Goal: Task Accomplishment & Management: Use online tool/utility

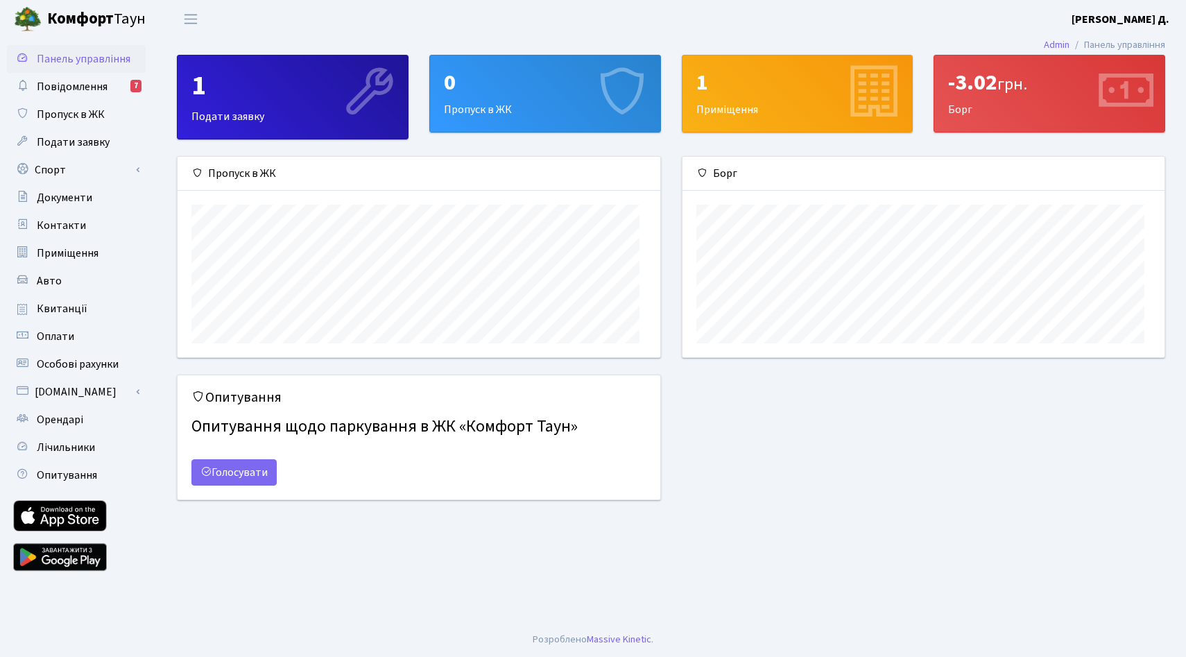
scroll to position [216, 482]
click at [94, 184] on link "Спорт" at bounding box center [76, 170] width 139 height 28
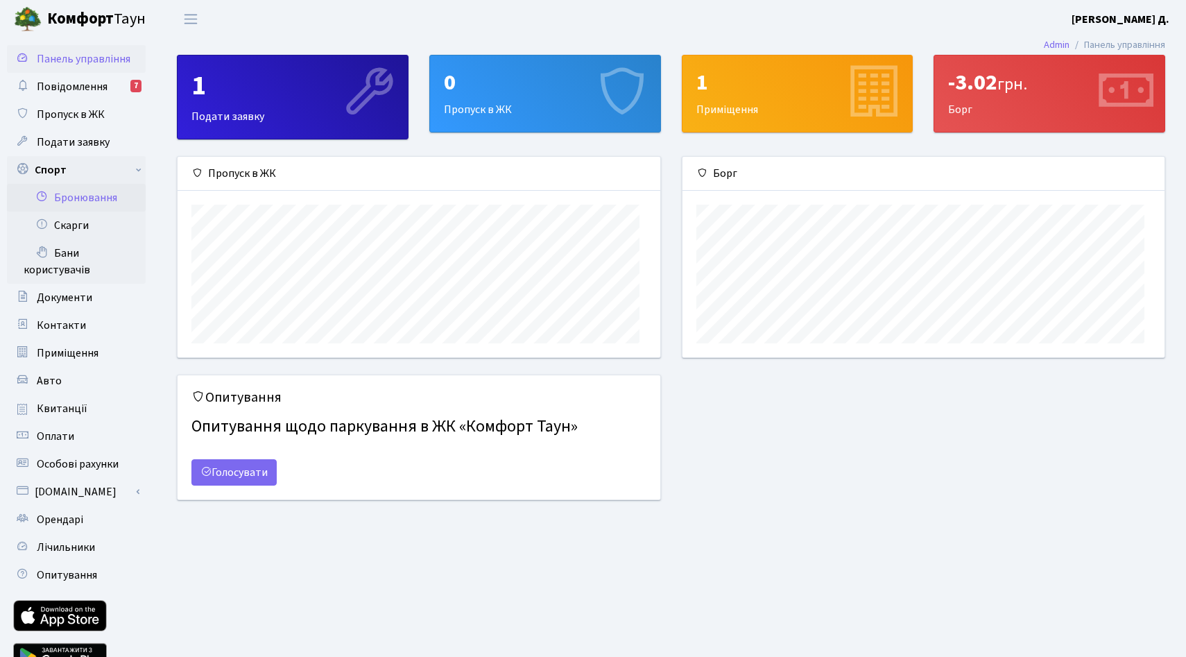
click at [85, 212] on link "Бронювання" at bounding box center [76, 198] width 139 height 28
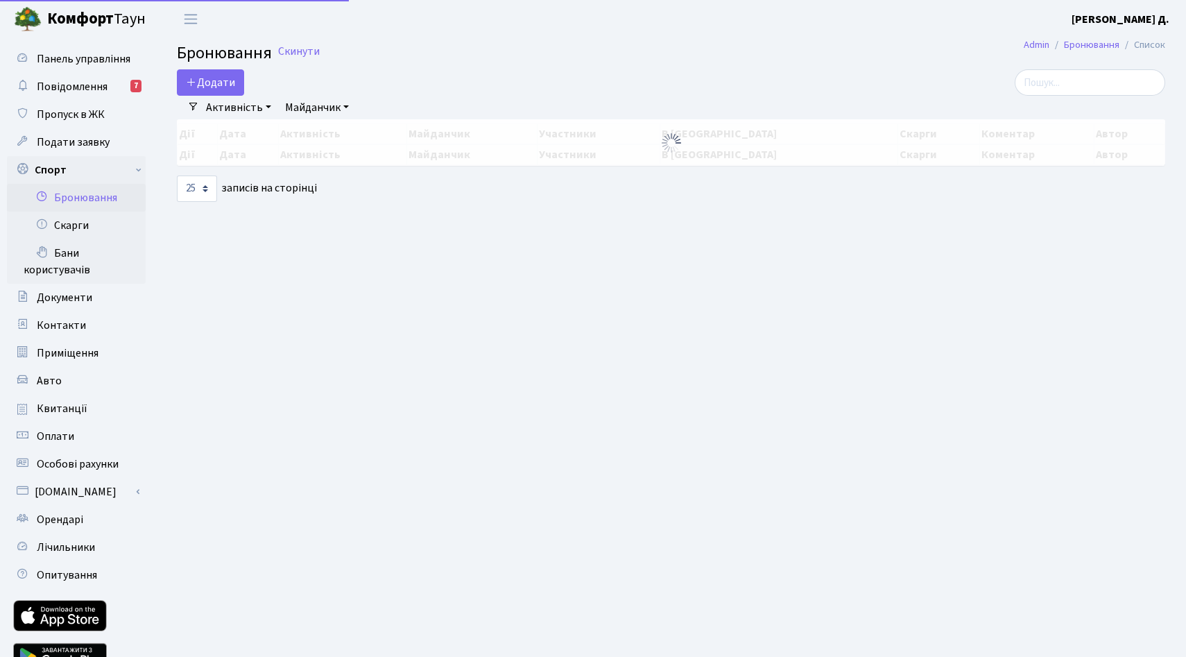
select select "25"
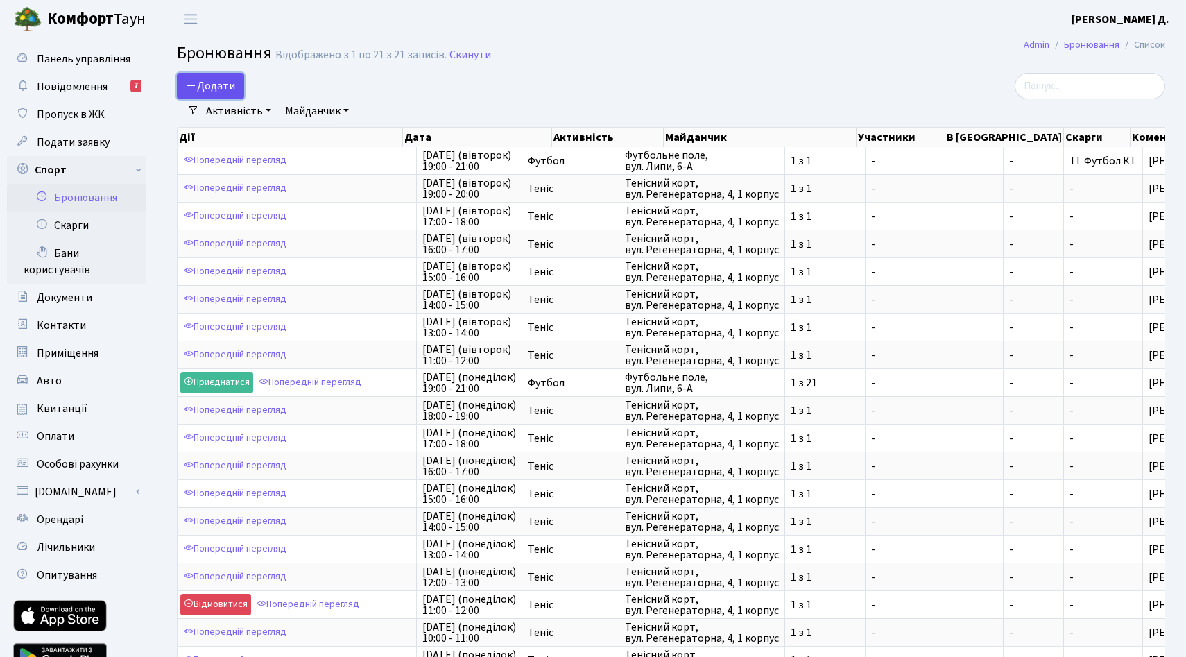
click at [225, 91] on button "Додати" at bounding box center [210, 86] width 67 height 26
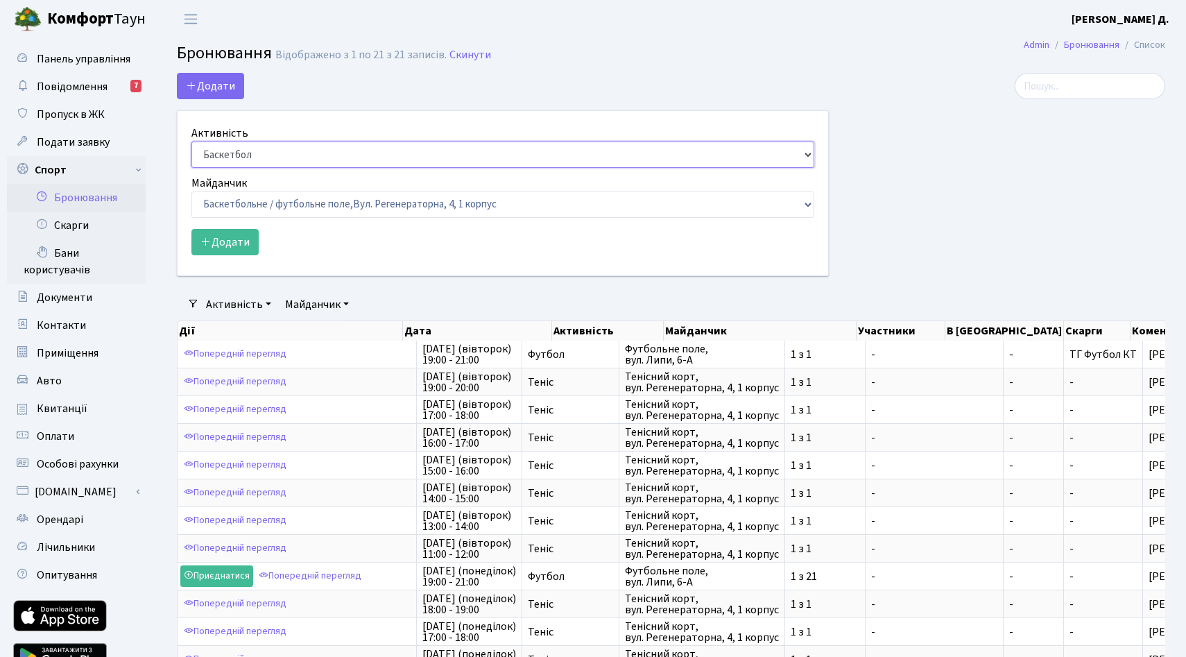
click at [283, 168] on select "Баскетбол Волейбол Йога Катання на роликах Настільний теніс Теніс Футбол Фітнес" at bounding box center [502, 155] width 623 height 26
select select "1"
click at [195, 167] on select "Баскетбол Волейбол Йога Катання на роликах Настільний теніс Теніс Футбол Фітнес" at bounding box center [502, 155] width 623 height 26
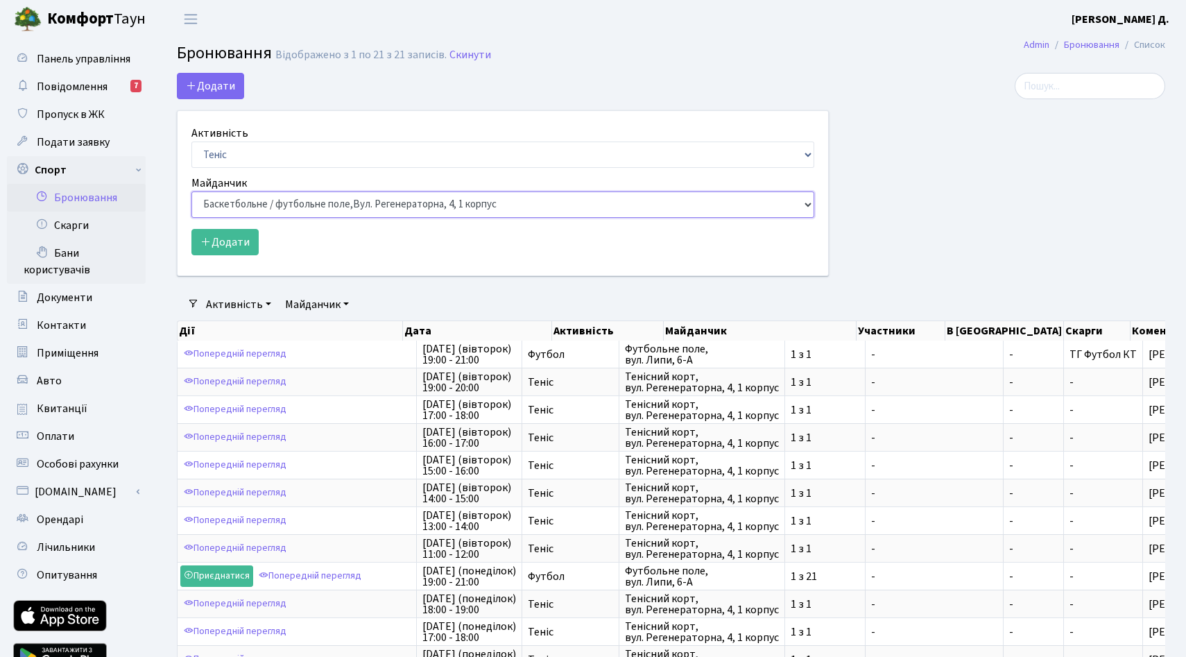
click at [263, 218] on select "Баскетбольне / футбольне поле, Вул. Регенераторна, 4, 1 корпус Баскетбольне пол…" at bounding box center [502, 204] width 623 height 26
select select "1"
click at [195, 218] on select "Баскетбольне / футбольне поле, Вул. Регенераторна, 4, 1 корпус Баскетбольне пол…" at bounding box center [502, 204] width 623 height 26
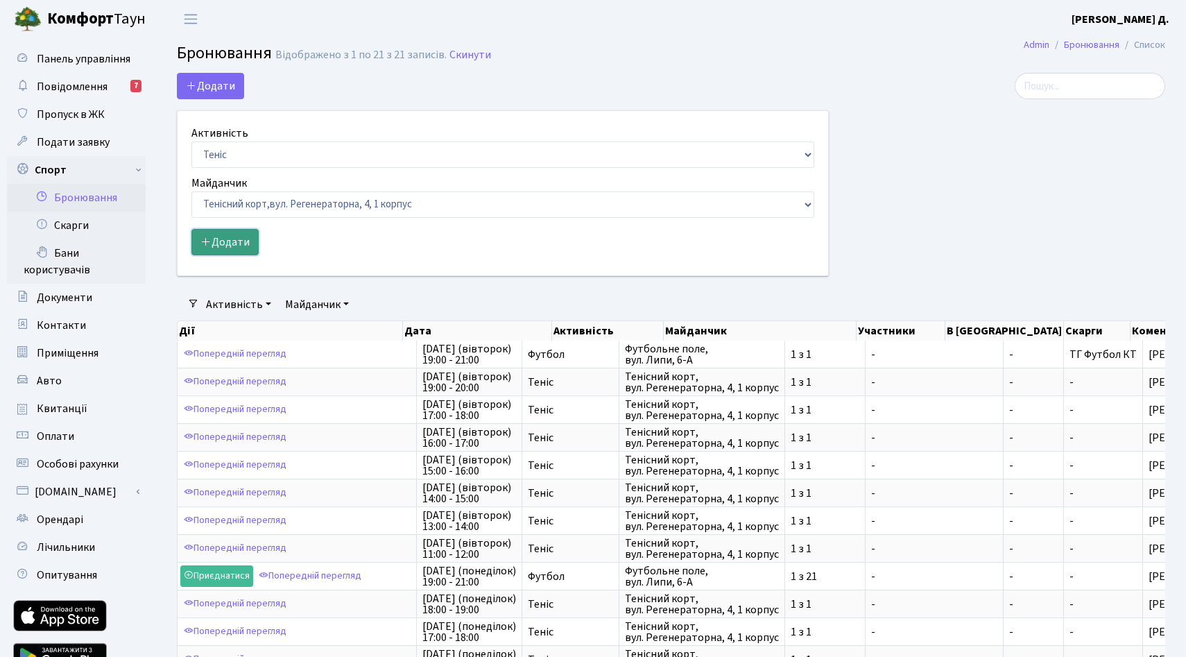
click at [248, 255] on button "Додати" at bounding box center [224, 242] width 67 height 26
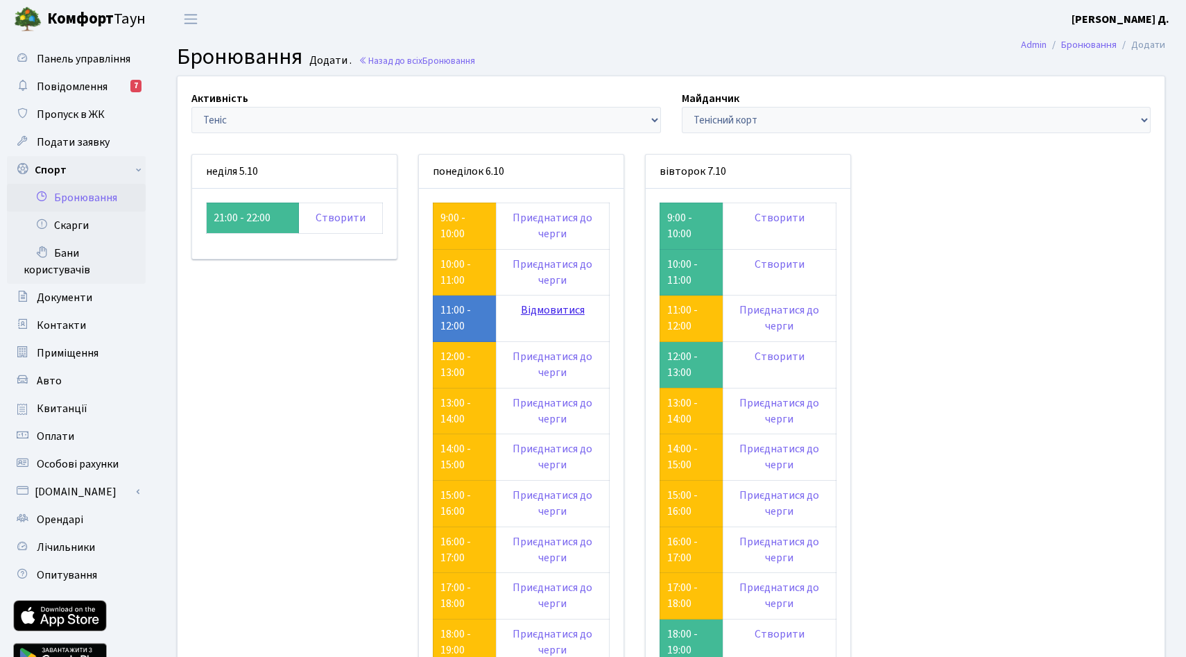
click at [585, 318] on link "Відмовитися" at bounding box center [553, 309] width 64 height 15
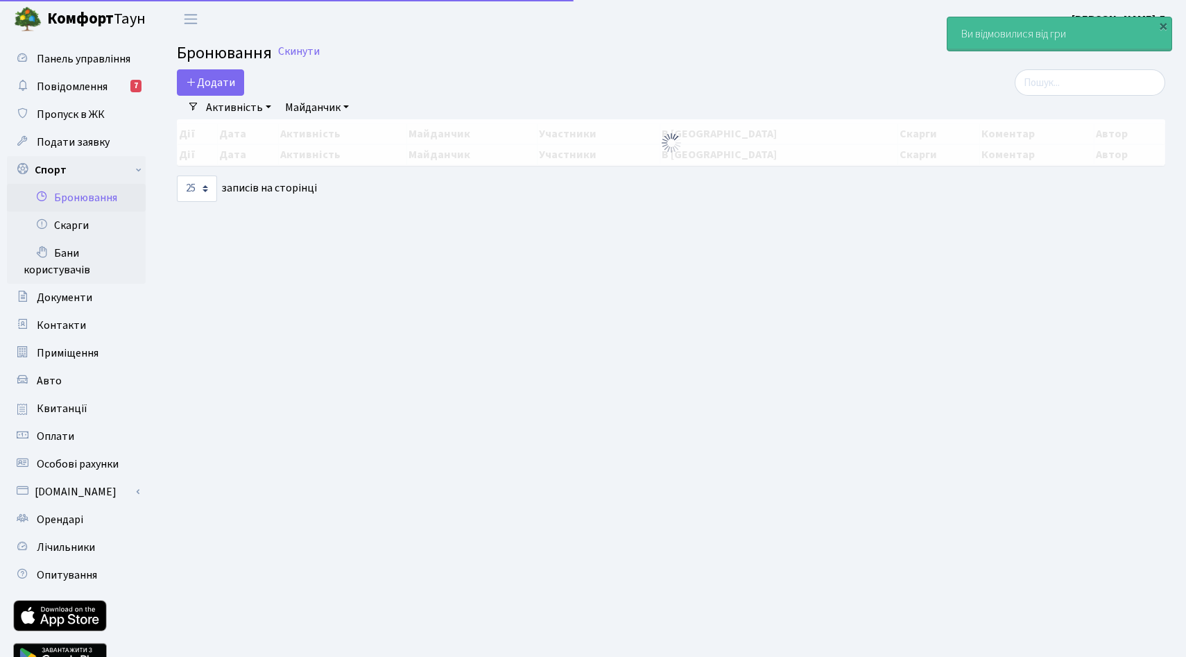
select select "25"
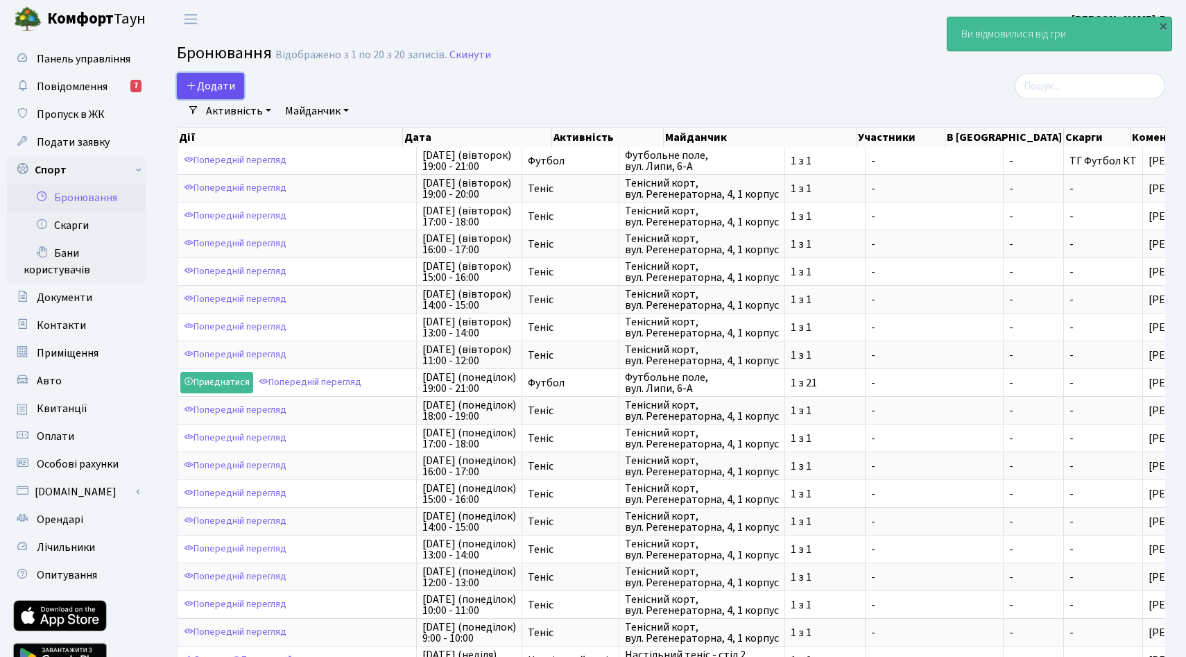
click at [210, 90] on button "Додати" at bounding box center [210, 86] width 67 height 26
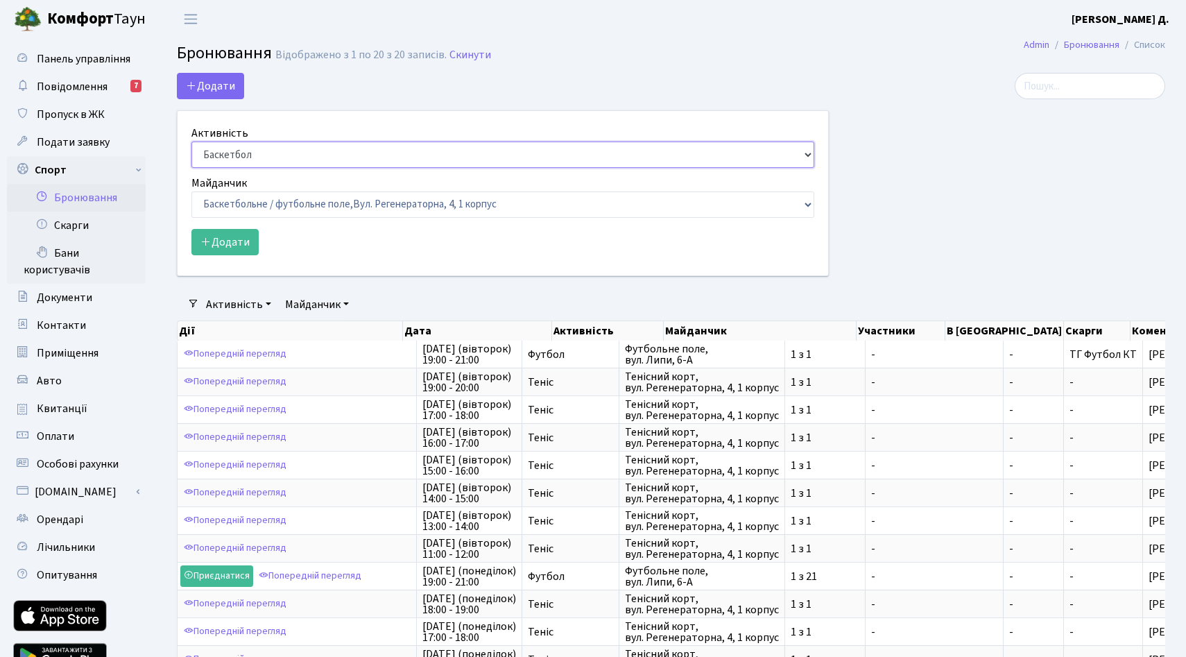
click at [246, 168] on select "Баскетбол Волейбол Йога Катання на роликах Настільний теніс [PERSON_NAME] Фітнес" at bounding box center [502, 155] width 623 height 26
select select "1"
click at [195, 167] on select "Баскетбол Волейбол Йога Катання на роликах Настільний теніс [PERSON_NAME] Фітнес" at bounding box center [502, 155] width 623 height 26
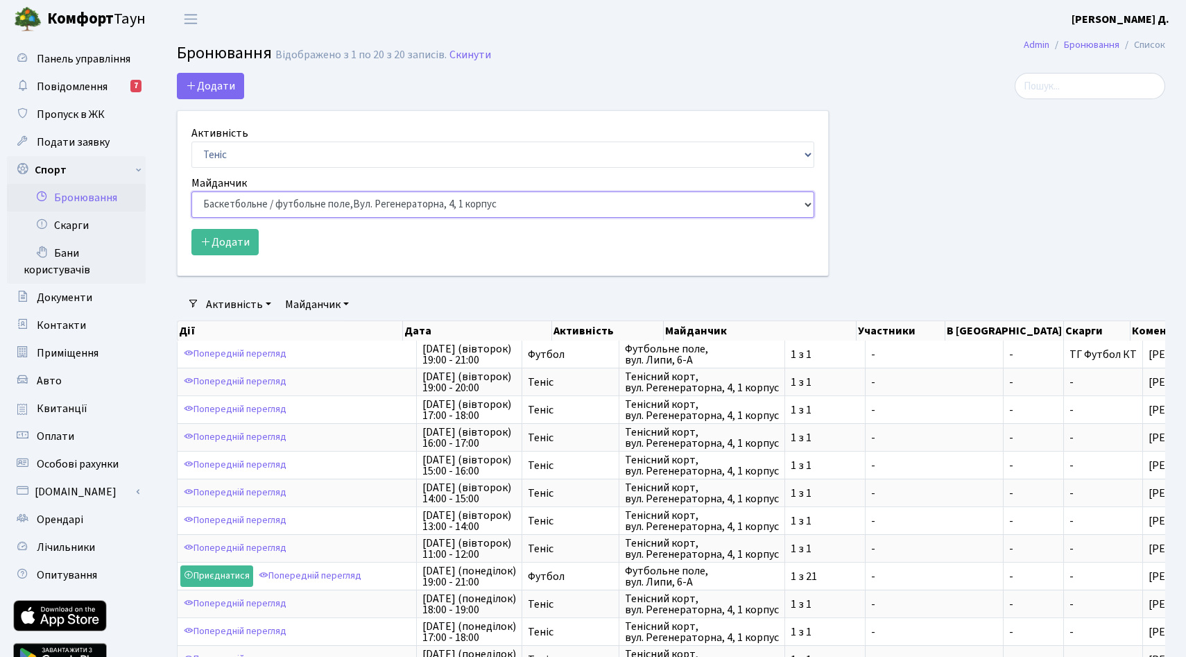
click at [246, 218] on select "Баскетбольне / футбольне поле, Вул. Регенераторна, 4, 1 корпус Баскетбольне пол…" at bounding box center [502, 204] width 623 height 26
select select "1"
click at [195, 218] on select "Баскетбольне / футбольне поле, Вул. Регенераторна, 4, 1 корпус Баскетбольне пол…" at bounding box center [502, 204] width 623 height 26
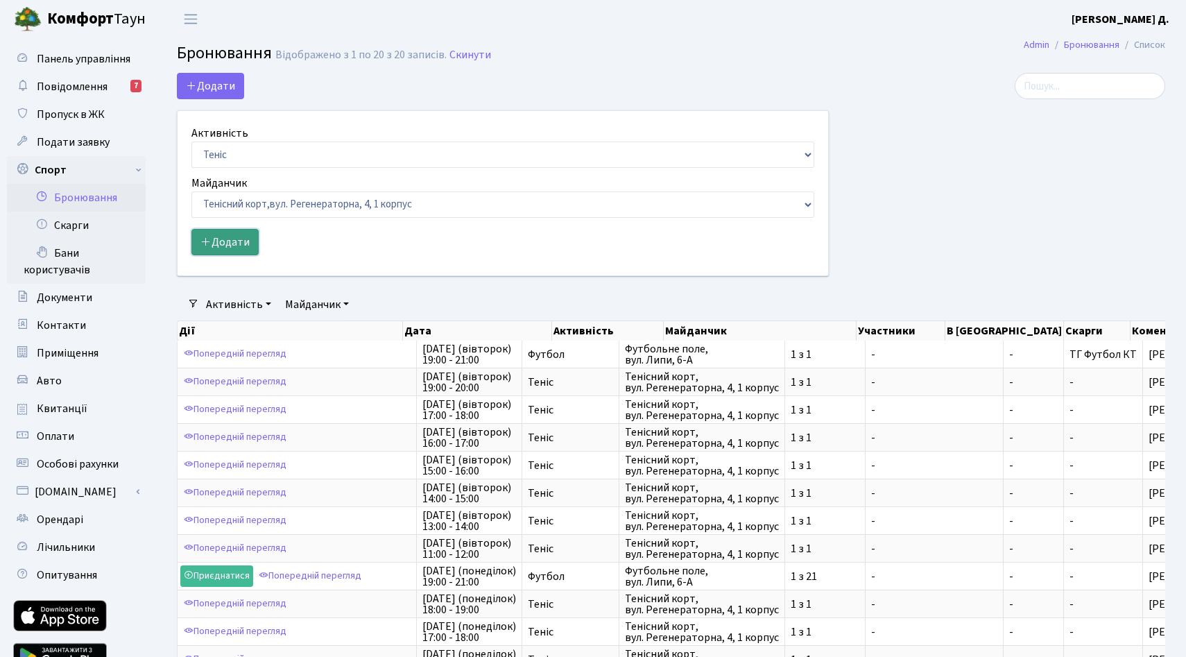
click at [248, 255] on button "Додати" at bounding box center [224, 242] width 67 height 26
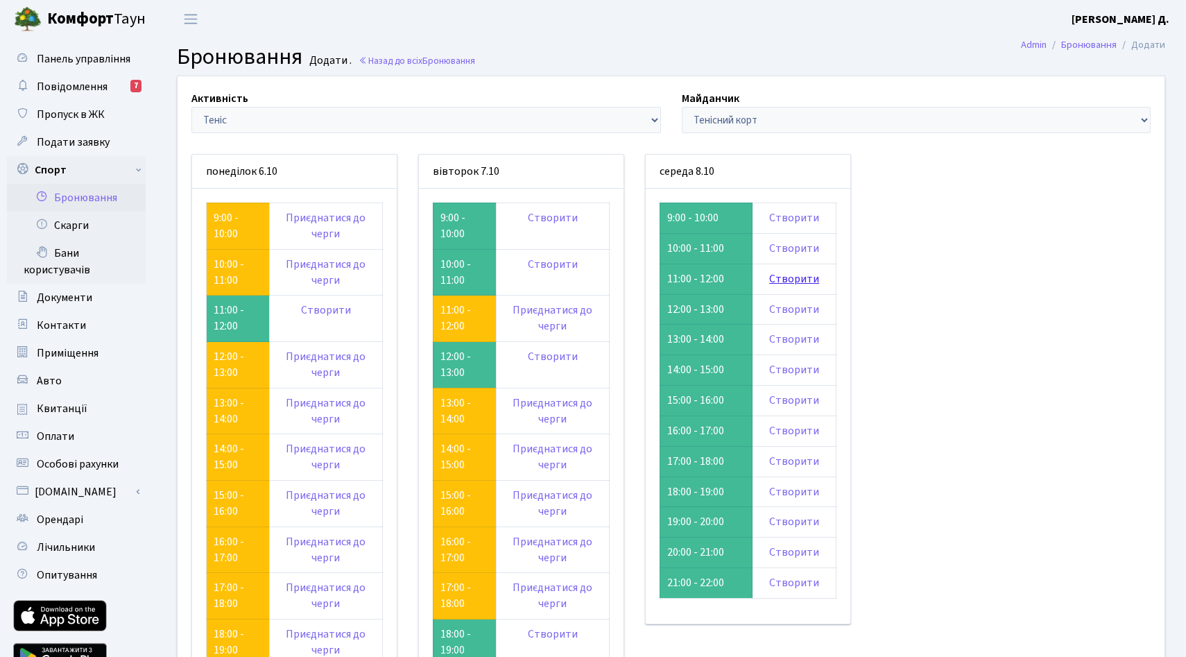
click at [819, 287] on link "Створити" at bounding box center [794, 278] width 50 height 15
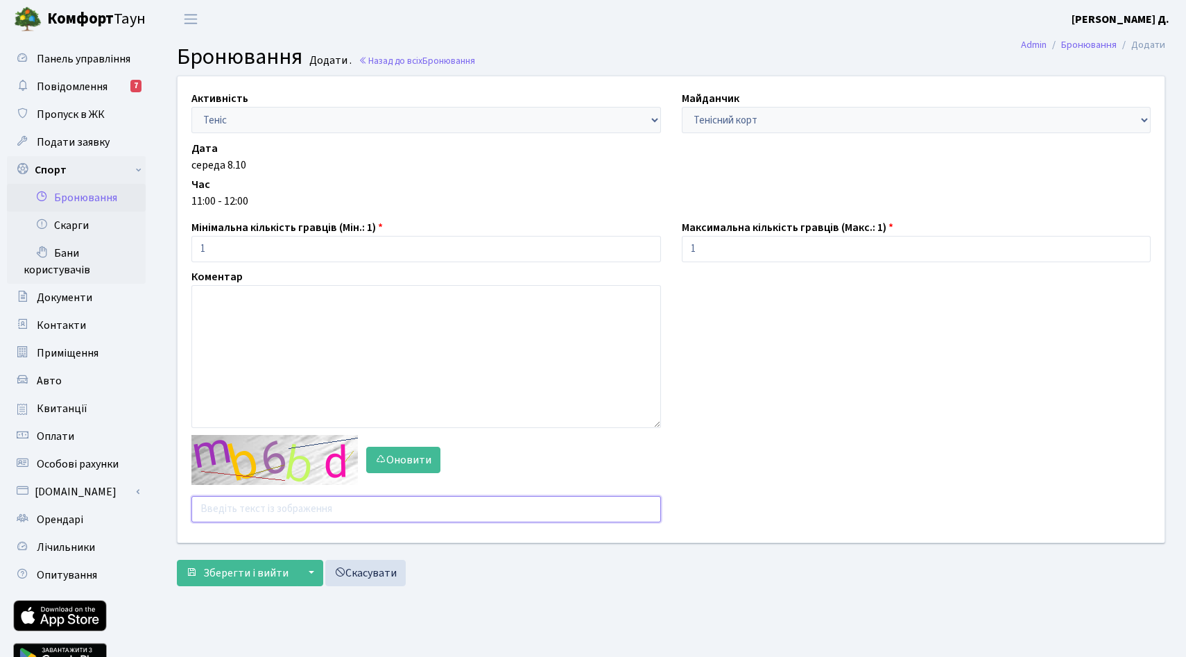
click at [263, 522] on input "text" at bounding box center [426, 509] width 470 height 26
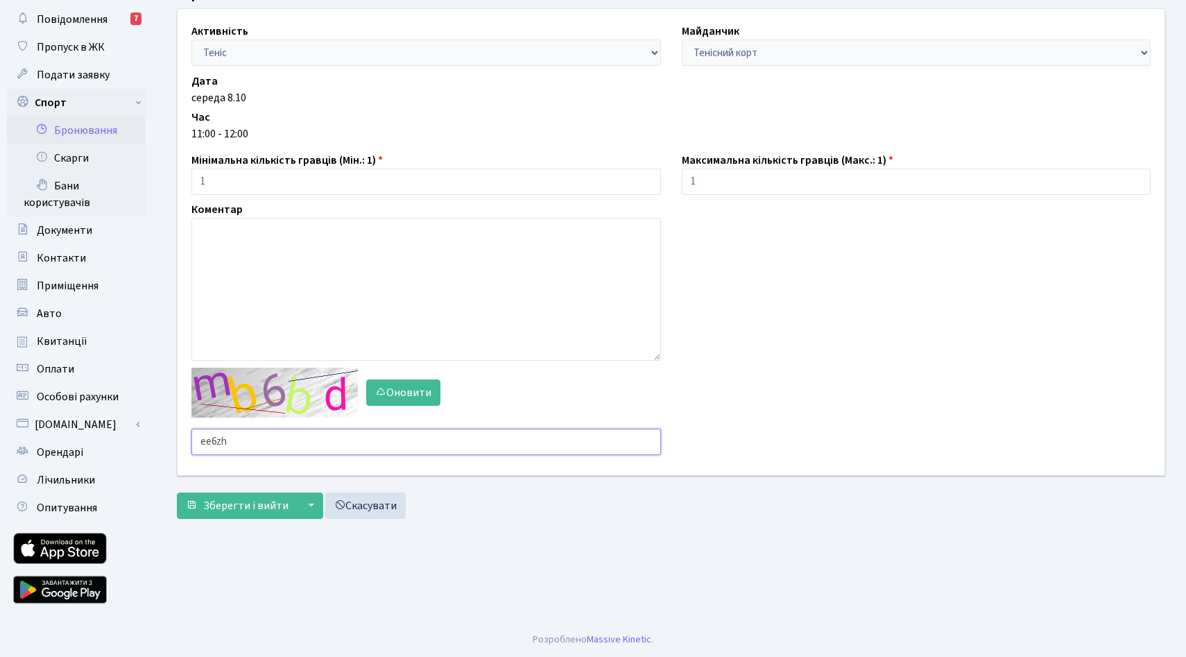
scroll to position [223, 0]
type input "ee6zh"
click at [259, 493] on button "Зберегти і вийти" at bounding box center [237, 506] width 121 height 26
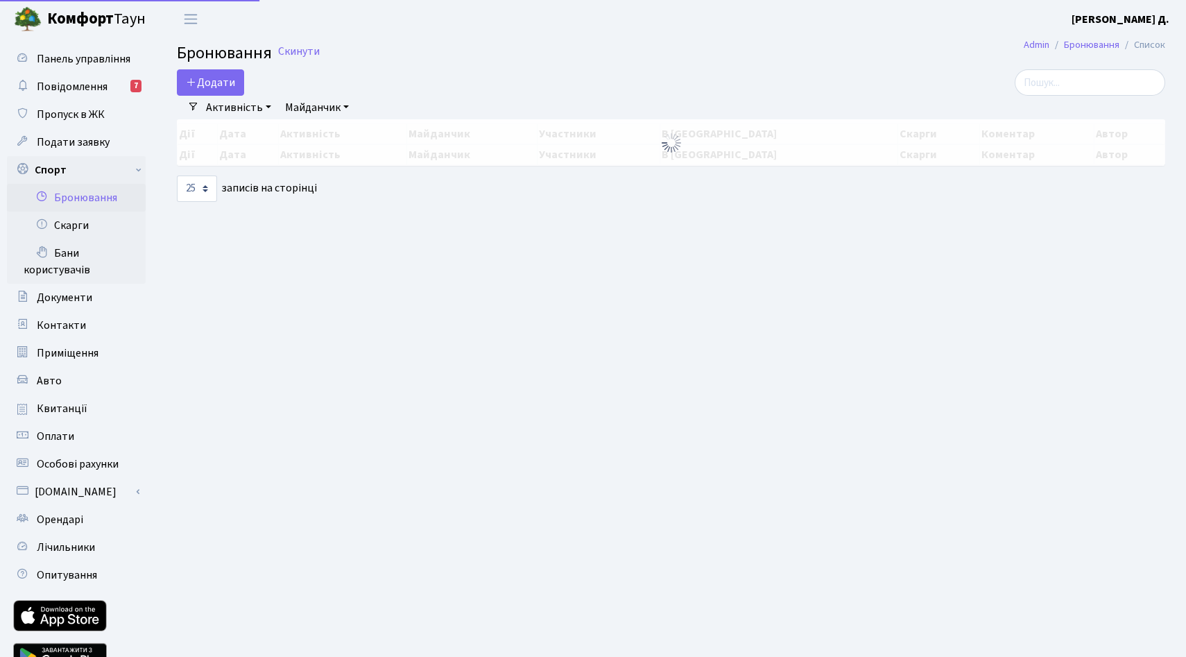
select select "25"
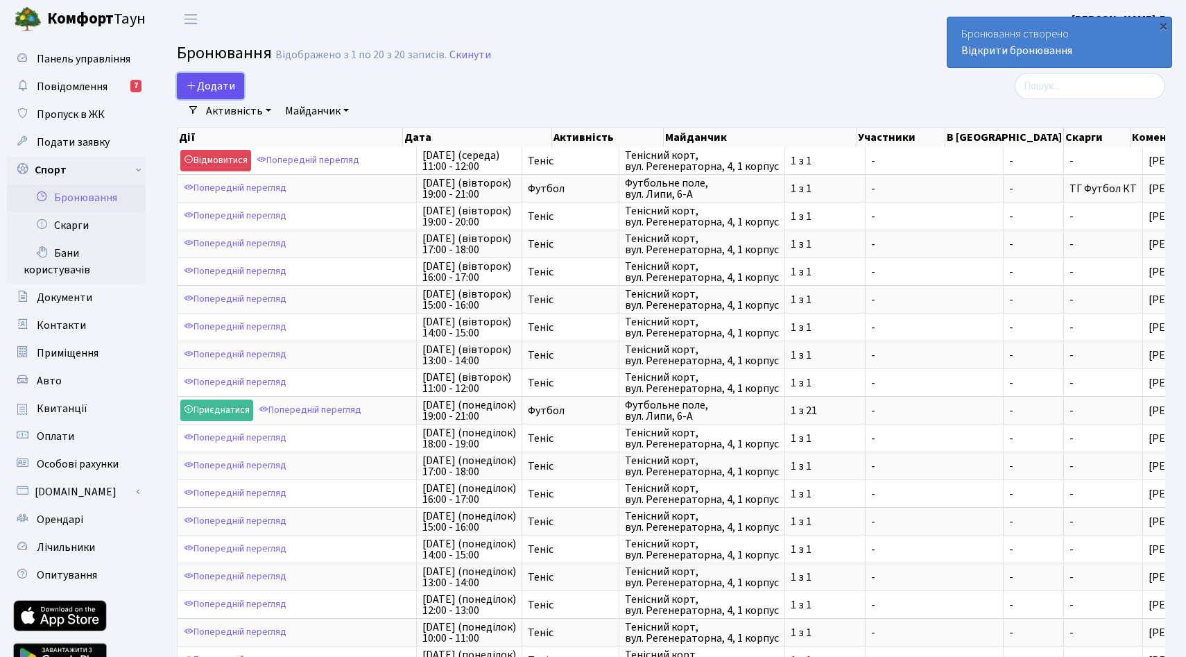
click at [232, 94] on button "Додати" at bounding box center [210, 86] width 67 height 26
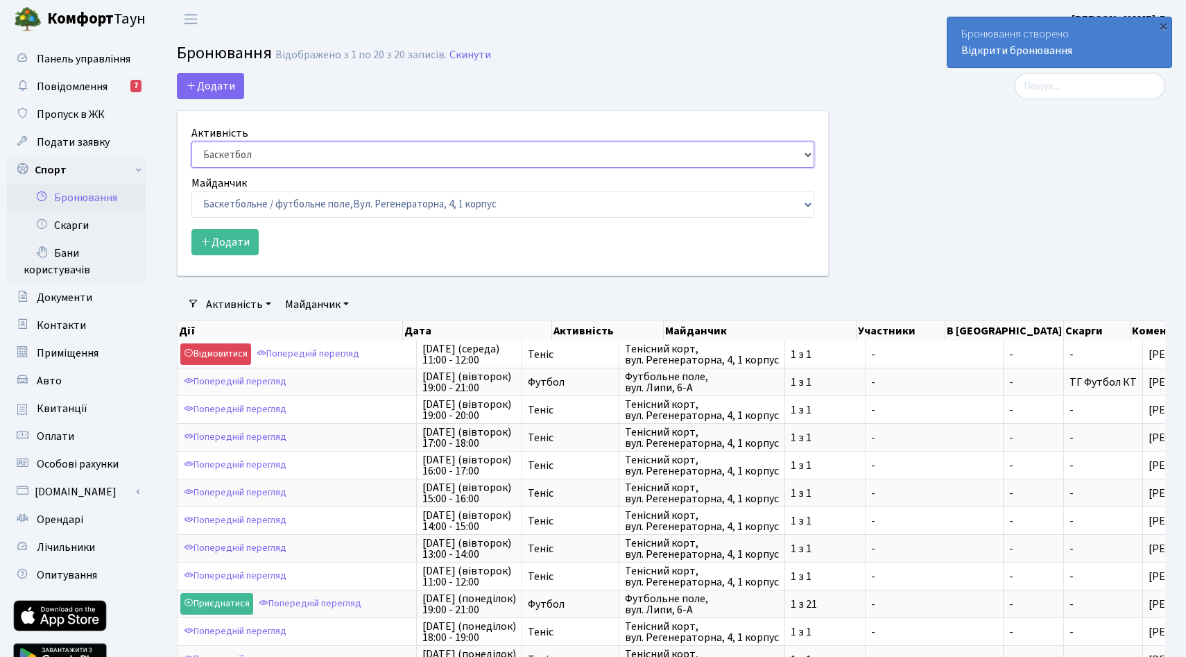
click at [247, 168] on select "Баскетбол Волейбол Йога Катання на роликах Настільний теніс Теніс Футбол Фітнес" at bounding box center [502, 155] width 623 height 26
select select "1"
click at [195, 167] on select "Баскетбол Волейбол Йога Катання на роликах Настільний теніс Теніс Футбол Фітнес" at bounding box center [502, 155] width 623 height 26
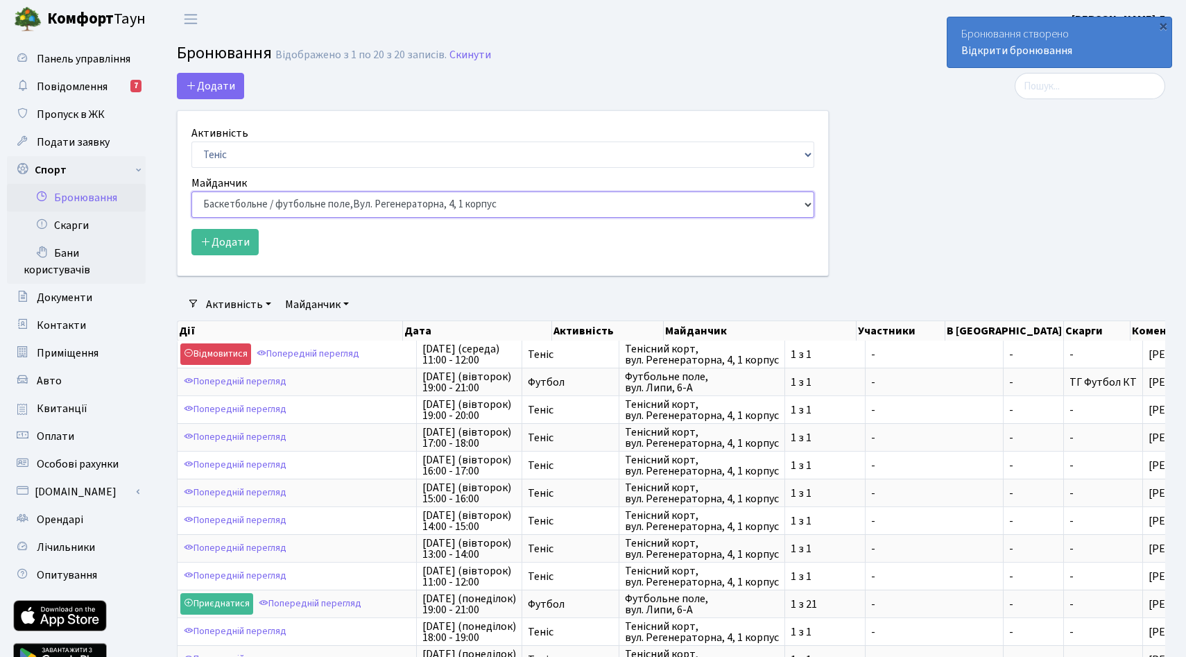
click at [258, 218] on select "Баскетбольне / футбольне поле, Вул. Регенераторна, 4, 1 корпус Баскетбольне пол…" at bounding box center [502, 204] width 623 height 26
select select "1"
click at [195, 218] on select "Баскетбольне / футбольне поле, Вул. Регенераторна, 4, 1 корпус Баскетбольне пол…" at bounding box center [502, 204] width 623 height 26
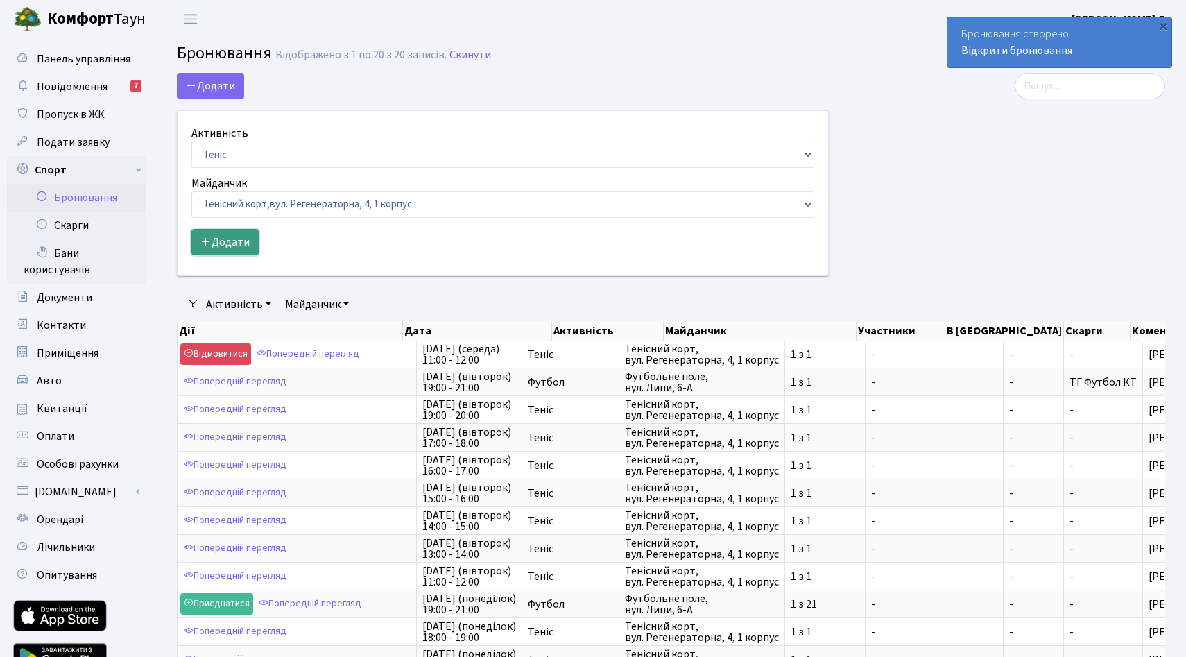
click at [251, 255] on button "Додати" at bounding box center [224, 242] width 67 height 26
